Goal: Transaction & Acquisition: Purchase product/service

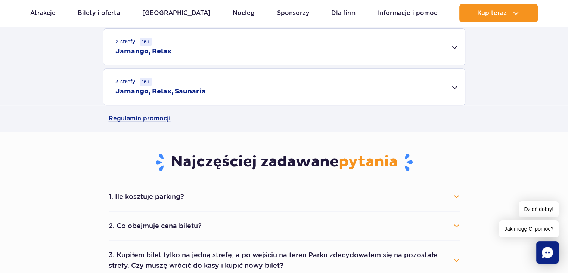
scroll to position [299, 0]
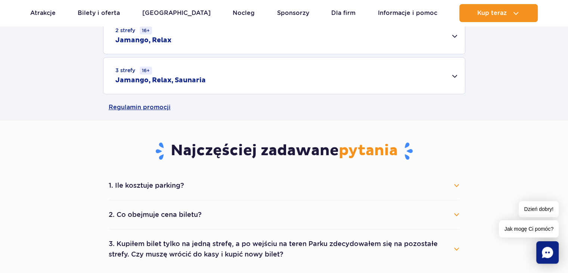
click at [454, 74] on div "3 strefy 16+ Jamango, Relax, Saunaria" at bounding box center [283, 75] width 361 height 36
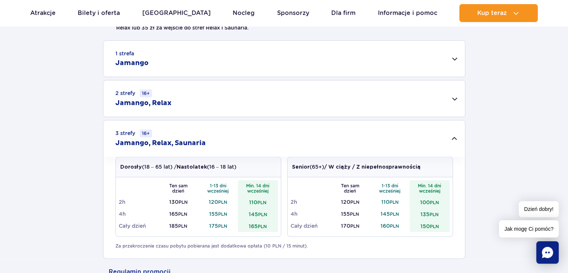
scroll to position [224, 0]
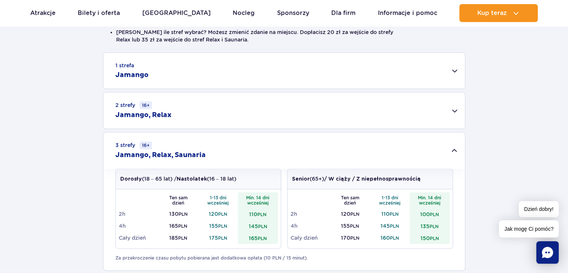
click at [233, 71] on div "1 strefa Jamango" at bounding box center [283, 71] width 361 height 36
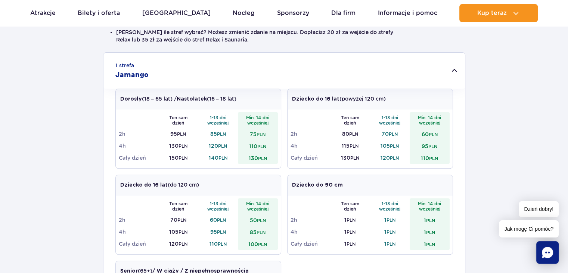
click at [233, 71] on div "1 strefa Jamango" at bounding box center [283, 71] width 361 height 36
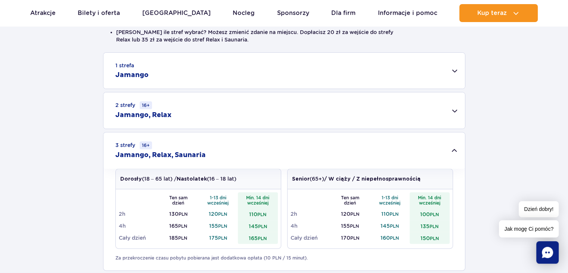
click at [220, 152] on div "3 strefy 16+ Jamango, Relax, Saunaria" at bounding box center [283, 150] width 361 height 36
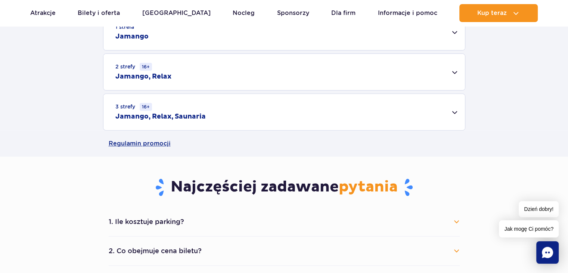
scroll to position [261, 0]
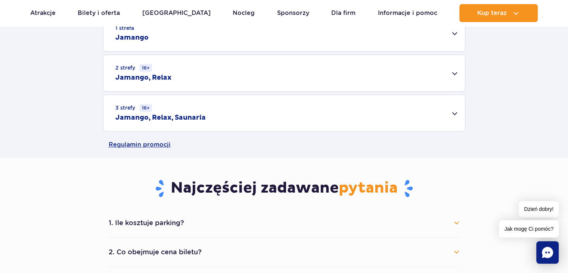
click at [340, 116] on div "3 strefy 16+ Jamango, Relax, Saunaria" at bounding box center [283, 113] width 361 height 36
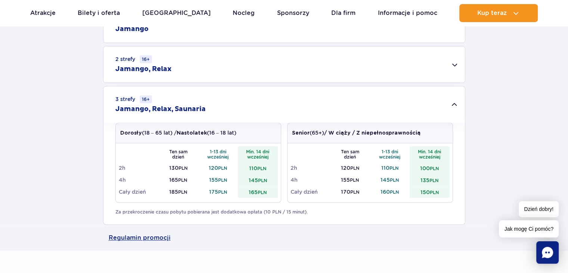
scroll to position [252, 0]
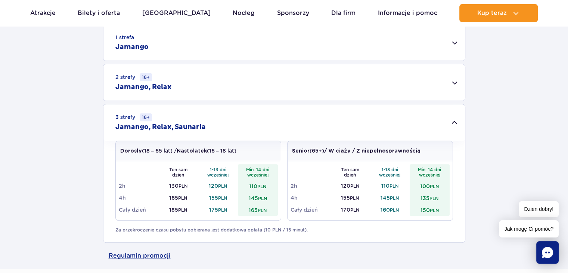
click at [185, 41] on div "1 strefa Jamango" at bounding box center [283, 43] width 361 height 36
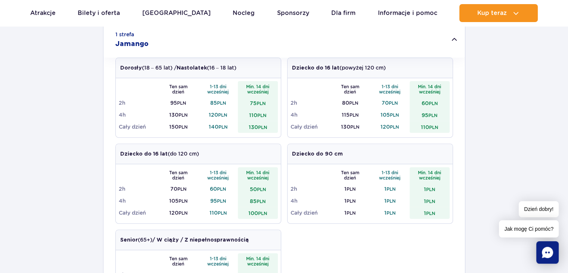
scroll to position [267, 0]
